Goal: Task Accomplishment & Management: Use online tool/utility

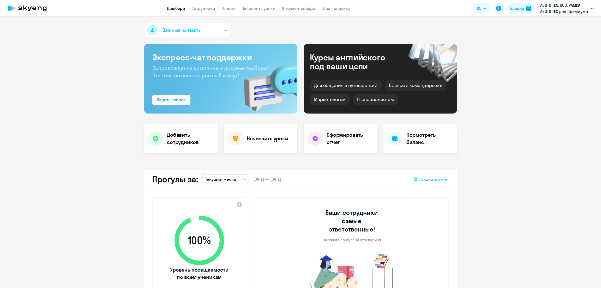
select select "30"
click at [205, 8] on link "Сотрудники" at bounding box center [203, 8] width 24 height 5
select select "30"
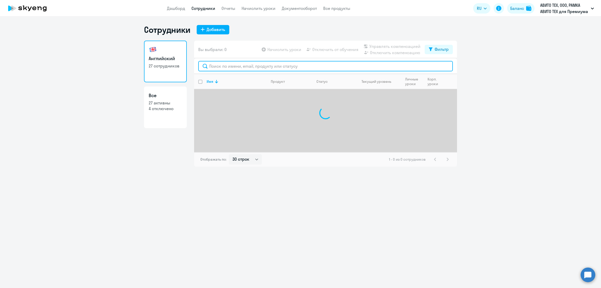
click at [228, 63] on input "text" at bounding box center [325, 66] width 254 height 10
click at [228, 64] on input "text" at bounding box center [325, 66] width 254 height 10
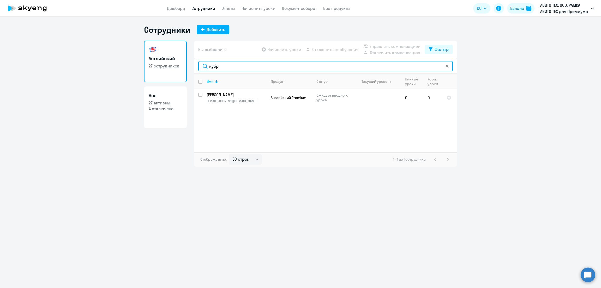
type input "кубр"
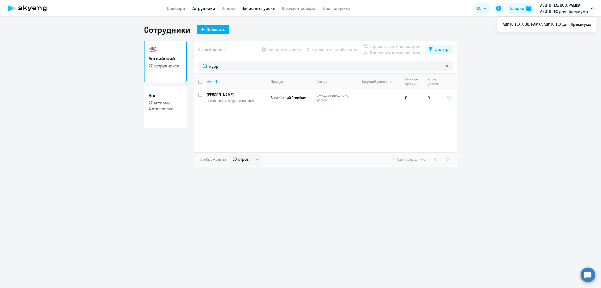
click at [262, 8] on link "Начислить уроки" at bounding box center [258, 8] width 34 height 5
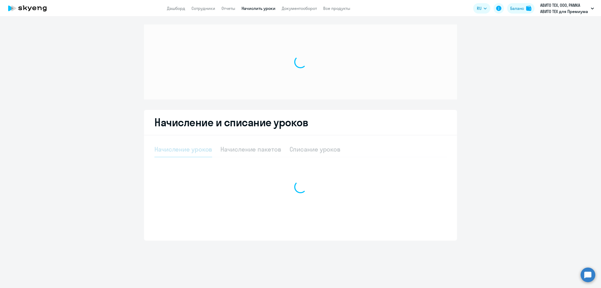
select select "10"
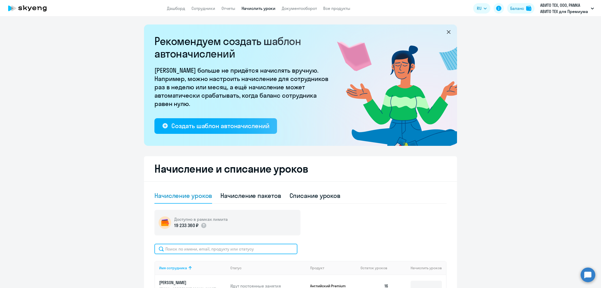
click at [229, 252] on input "text" at bounding box center [225, 249] width 143 height 10
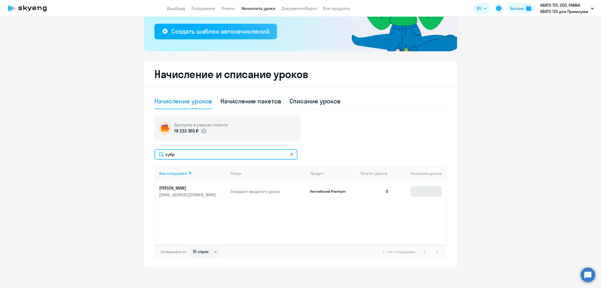
type input "кубр"
click at [425, 193] on input at bounding box center [425, 191] width 31 height 10
type input "4"
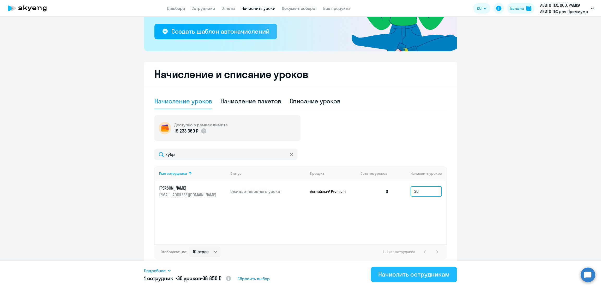
type input "30"
click at [421, 277] on div "Начислить сотрудникам" at bounding box center [413, 274] width 71 height 8
